Goal: Information Seeking & Learning: Learn about a topic

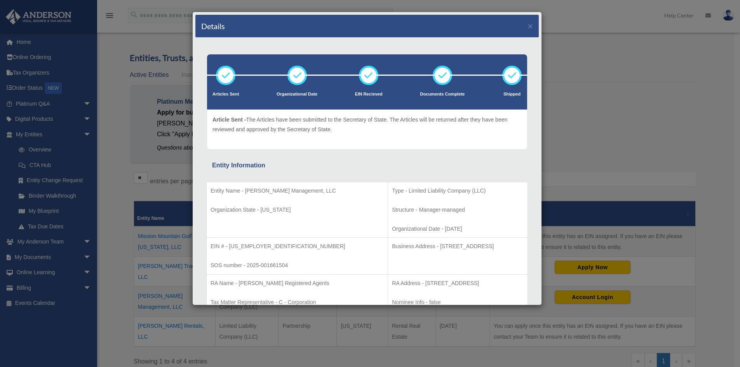
scroll to position [39, 0]
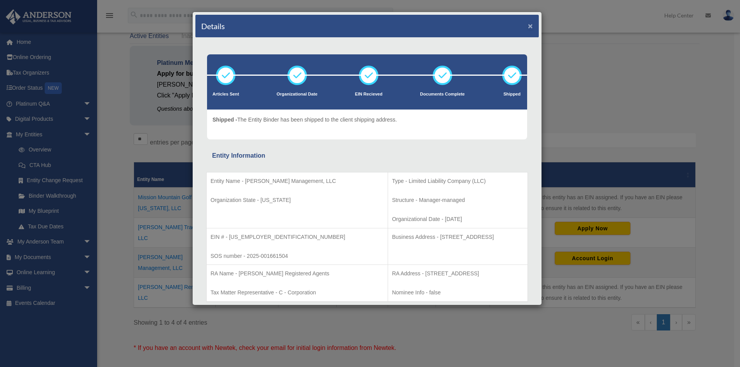
click at [528, 25] on button "×" at bounding box center [530, 26] width 5 height 8
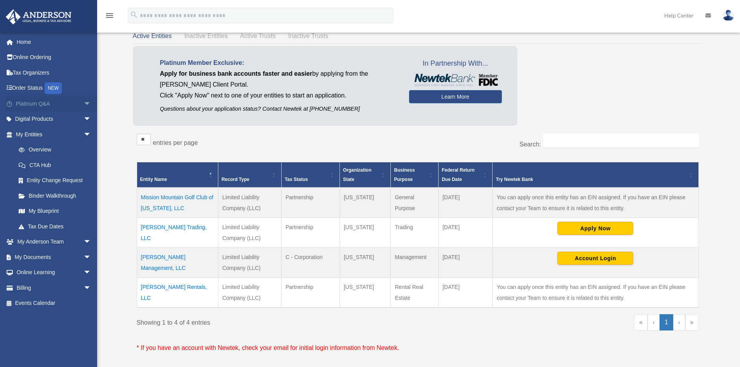
click at [25, 102] on link "Platinum Q&A arrow_drop_down" at bounding box center [54, 104] width 98 height 16
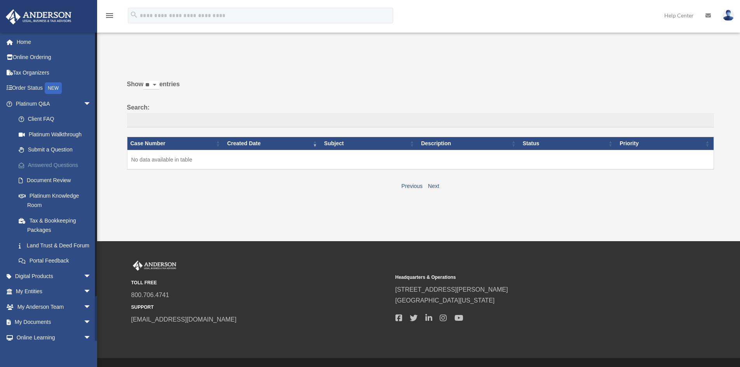
click at [62, 166] on link "Answered Questions" at bounding box center [57, 165] width 92 height 16
